Goal: Task Accomplishment & Management: Manage account settings

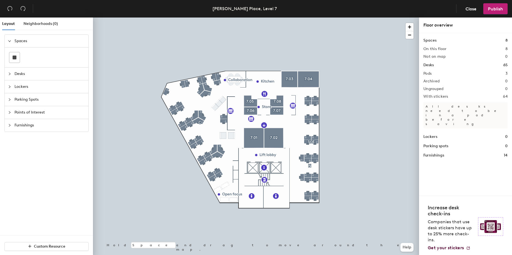
click at [9, 75] on div at bounding box center [11, 74] width 7 height 6
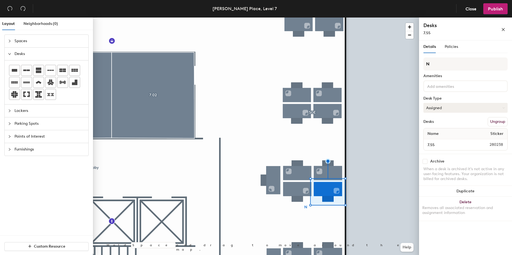
click at [492, 109] on button "Assigned" at bounding box center [465, 108] width 84 height 10
click at [448, 133] on div "Hot" at bounding box center [451, 133] width 55 height 8
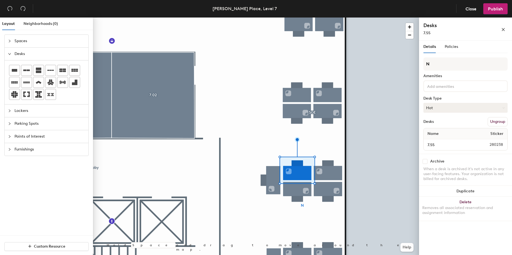
click at [456, 106] on button "Hot" at bounding box center [465, 108] width 84 height 10
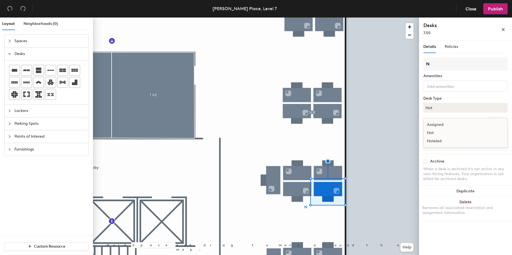
click at [449, 141] on div "Hoteled" at bounding box center [451, 141] width 55 height 8
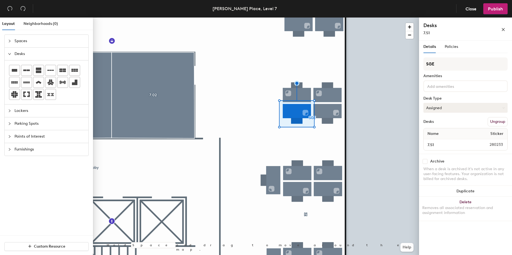
click at [451, 106] on button "Assigned" at bounding box center [465, 108] width 84 height 10
click at [438, 140] on div "Hoteled" at bounding box center [451, 141] width 55 height 8
click at [496, 8] on span "Publish" at bounding box center [495, 8] width 15 height 5
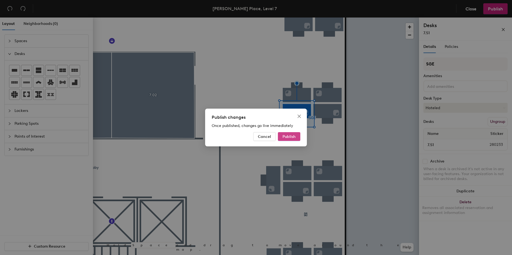
click at [289, 138] on span "Publish" at bounding box center [288, 136] width 13 height 5
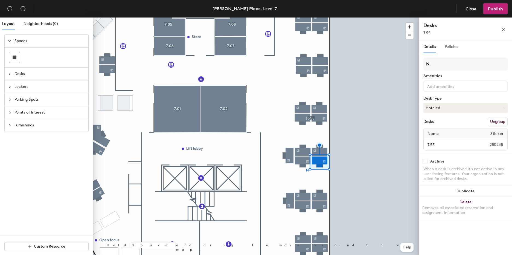
click at [453, 41] on div "Policies" at bounding box center [451, 46] width 13 height 13
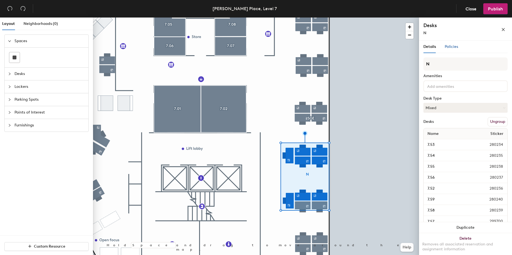
click at [454, 46] on span "Policies" at bounding box center [451, 46] width 13 height 5
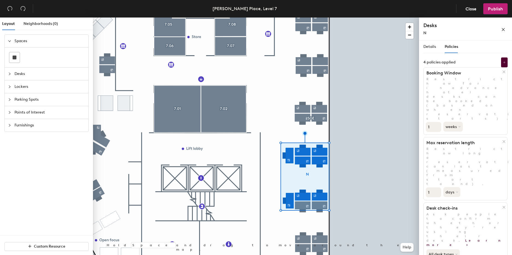
click at [422, 46] on div "Details Policies N Amenities Desk Type Mixed Desks Ungroup Name Sticker 7.53 28…" at bounding box center [465, 148] width 93 height 217
click at [430, 47] on span "Details" at bounding box center [429, 46] width 13 height 5
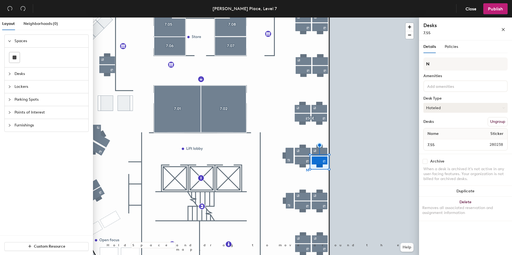
click at [446, 107] on button "Hoteled" at bounding box center [465, 108] width 84 height 10
click at [29, 74] on span "Desks" at bounding box center [49, 74] width 71 height 13
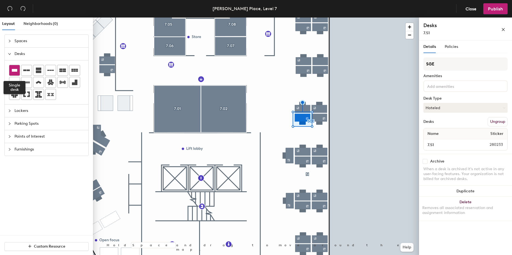
click at [15, 72] on icon at bounding box center [14, 70] width 7 height 7
